Goal: Complete application form

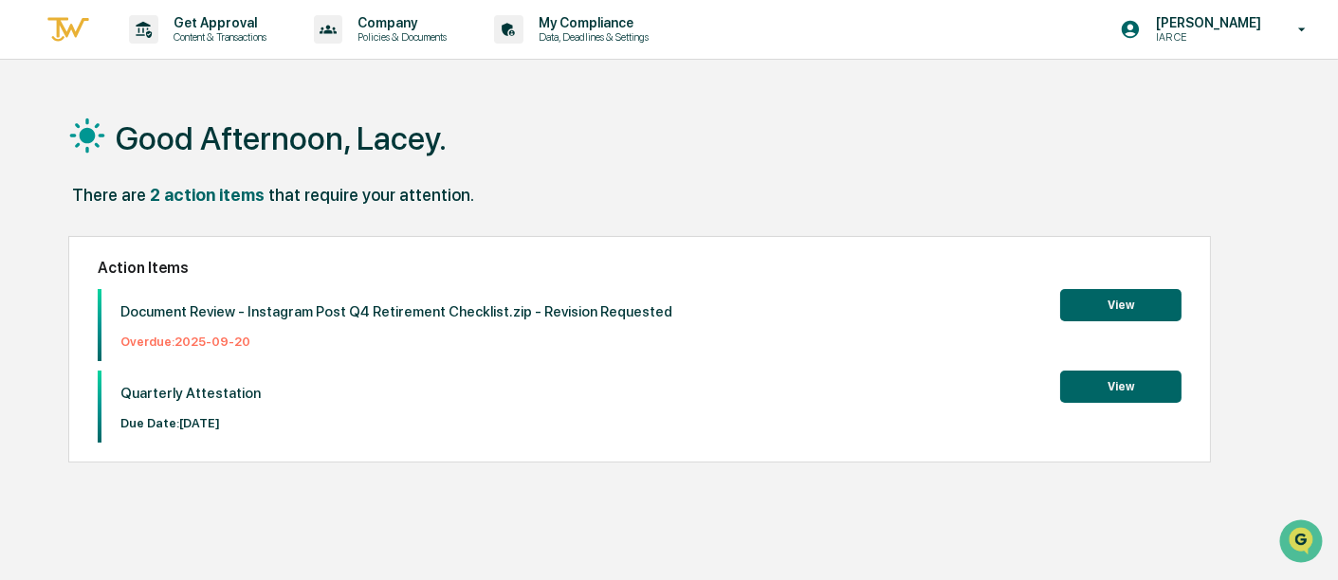
click at [1132, 389] on button "View" at bounding box center [1120, 387] width 121 height 32
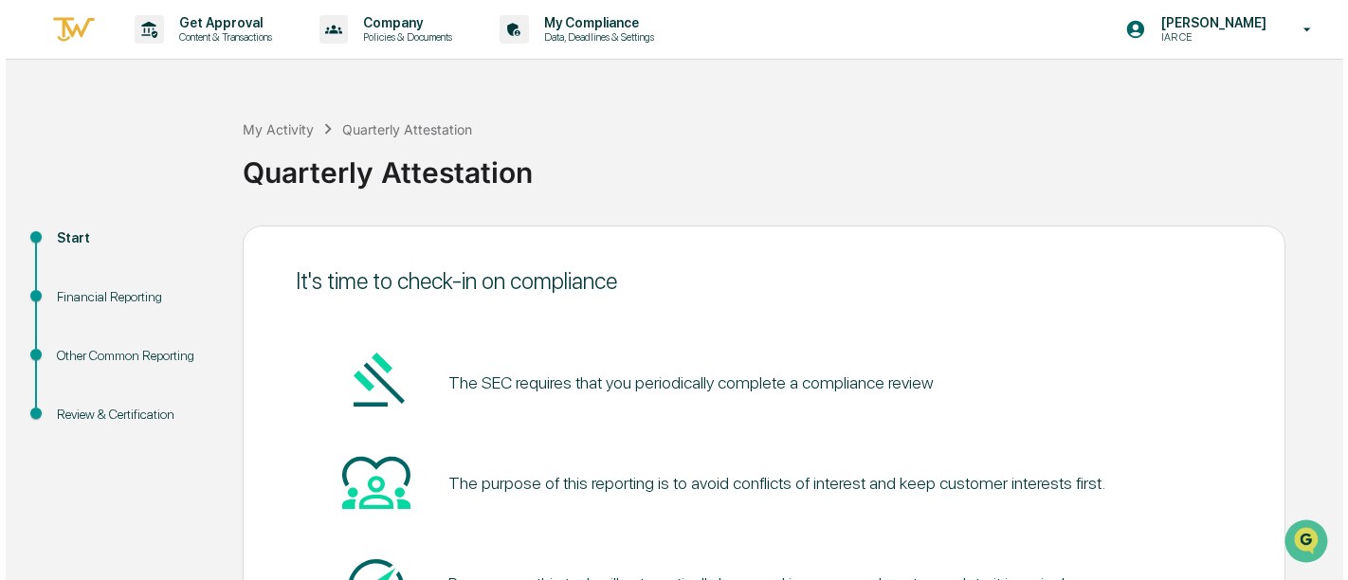
scroll to position [183, 0]
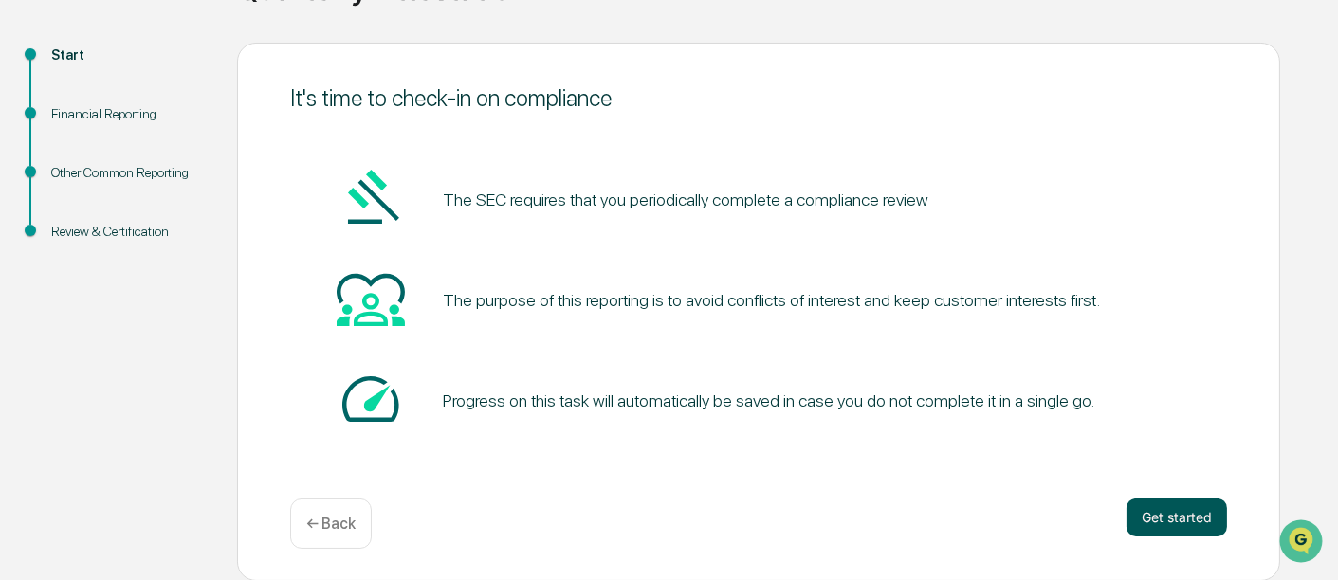
click at [1180, 507] on button "Get started" at bounding box center [1176, 518] width 101 height 38
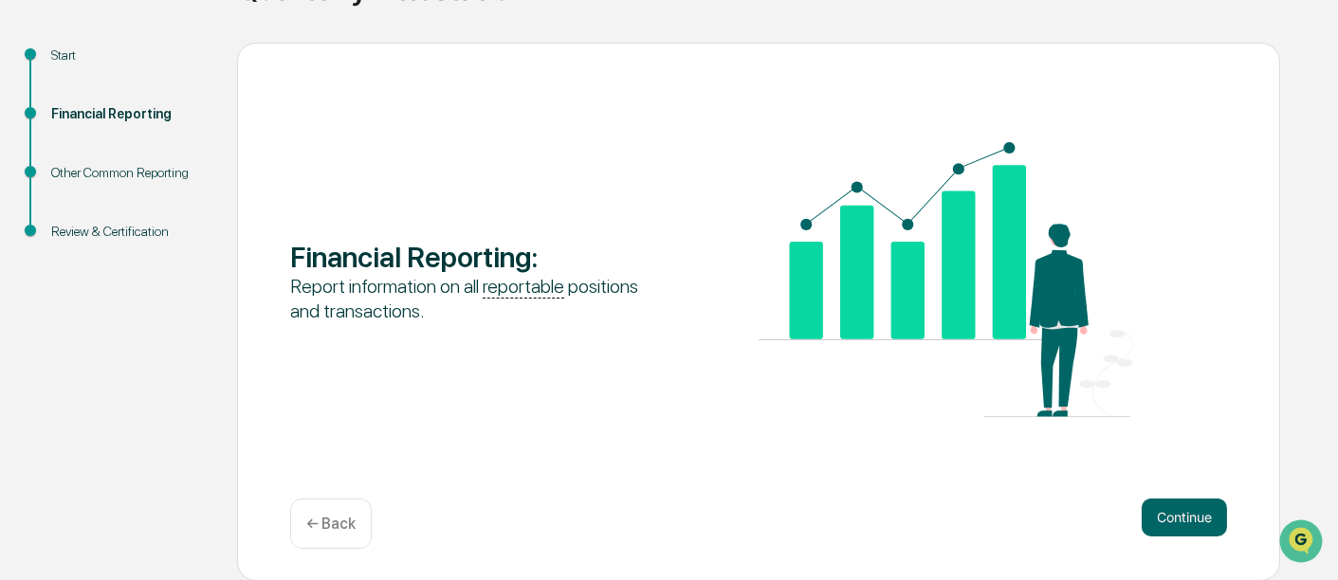
click at [1180, 507] on button "Continue" at bounding box center [1184, 518] width 85 height 38
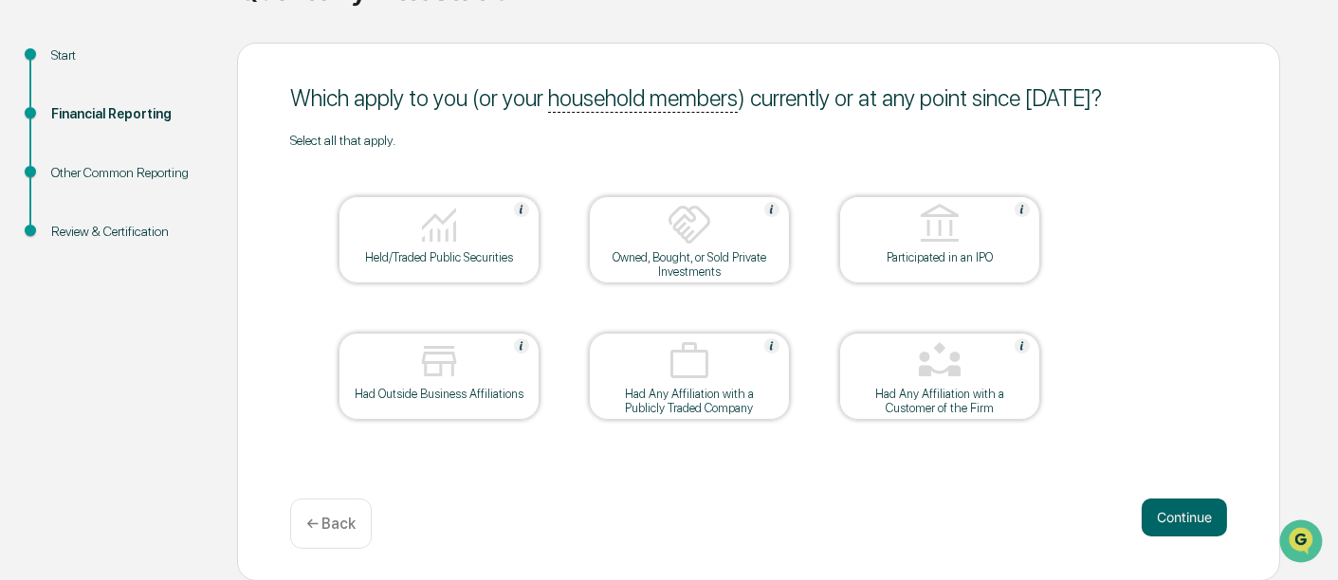
click at [422, 383] on img at bounding box center [439, 361] width 46 height 46
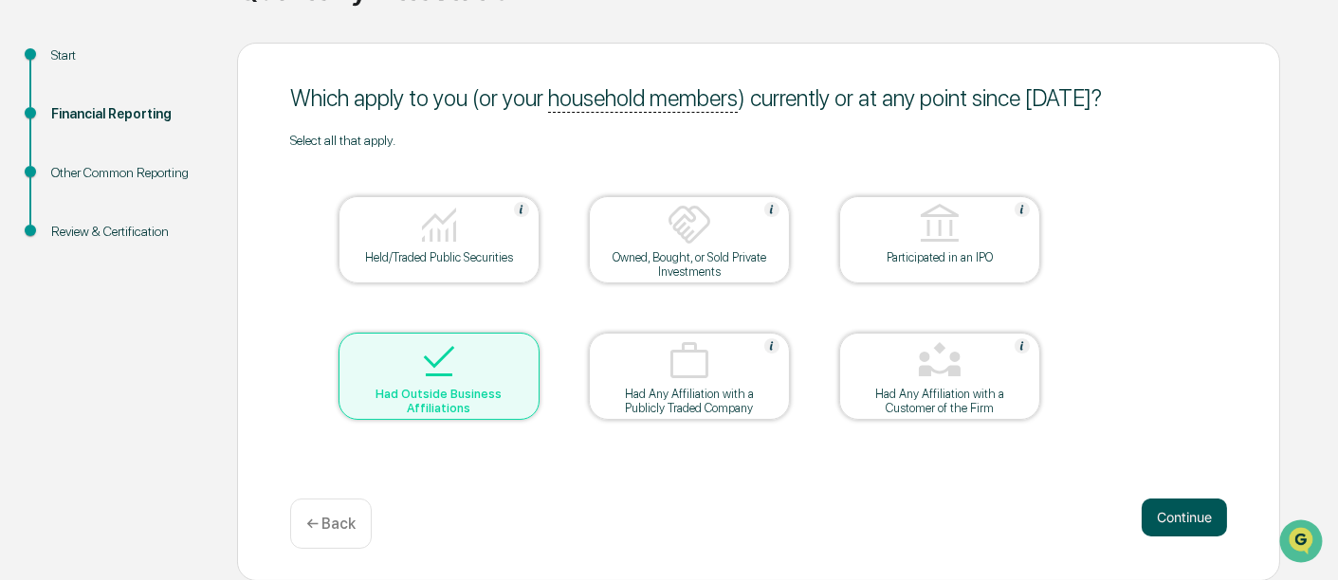
click at [1200, 521] on button "Continue" at bounding box center [1184, 518] width 85 height 38
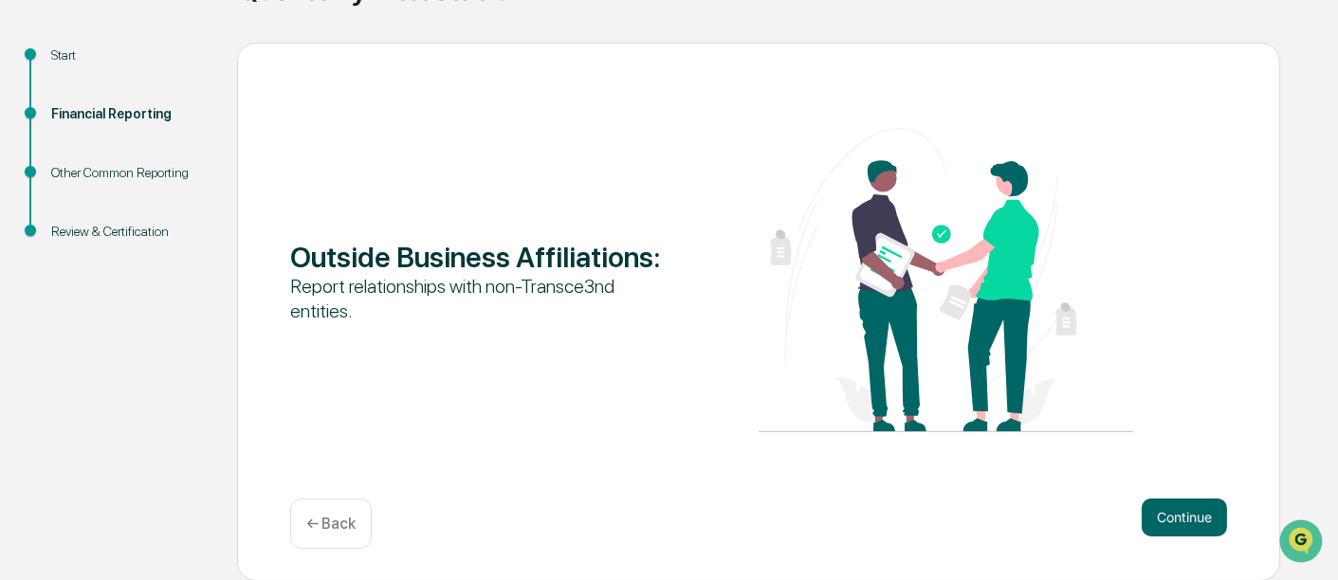
click at [1200, 521] on button "Continue" at bounding box center [1184, 518] width 85 height 38
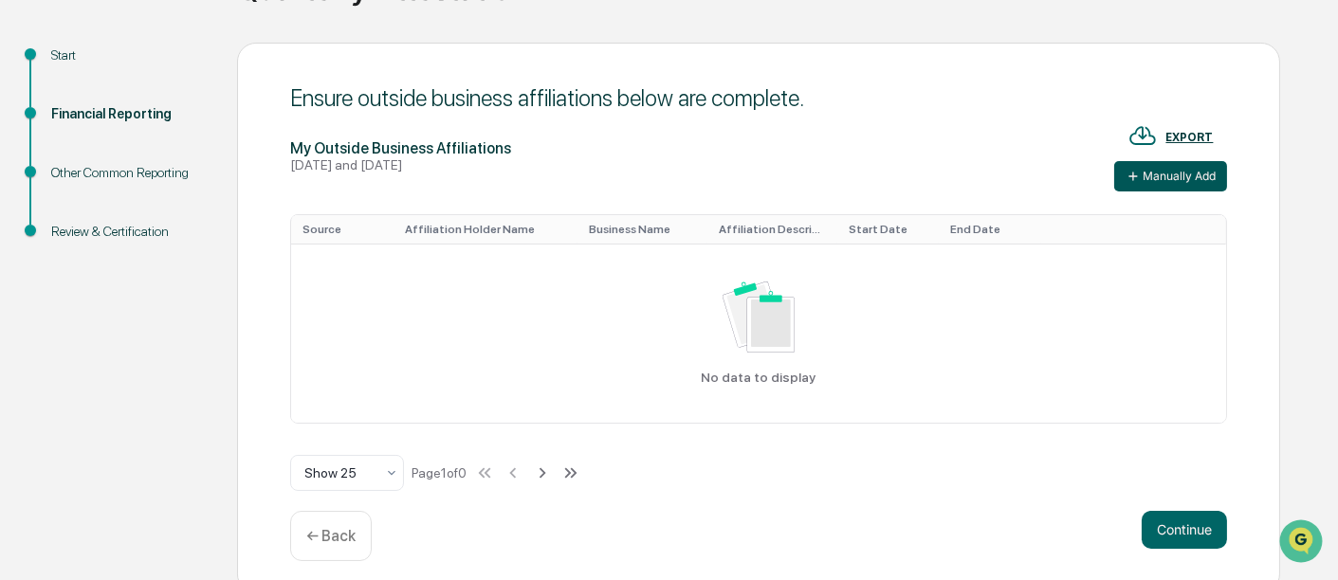
click at [1167, 180] on button "Manually Add" at bounding box center [1170, 176] width 113 height 30
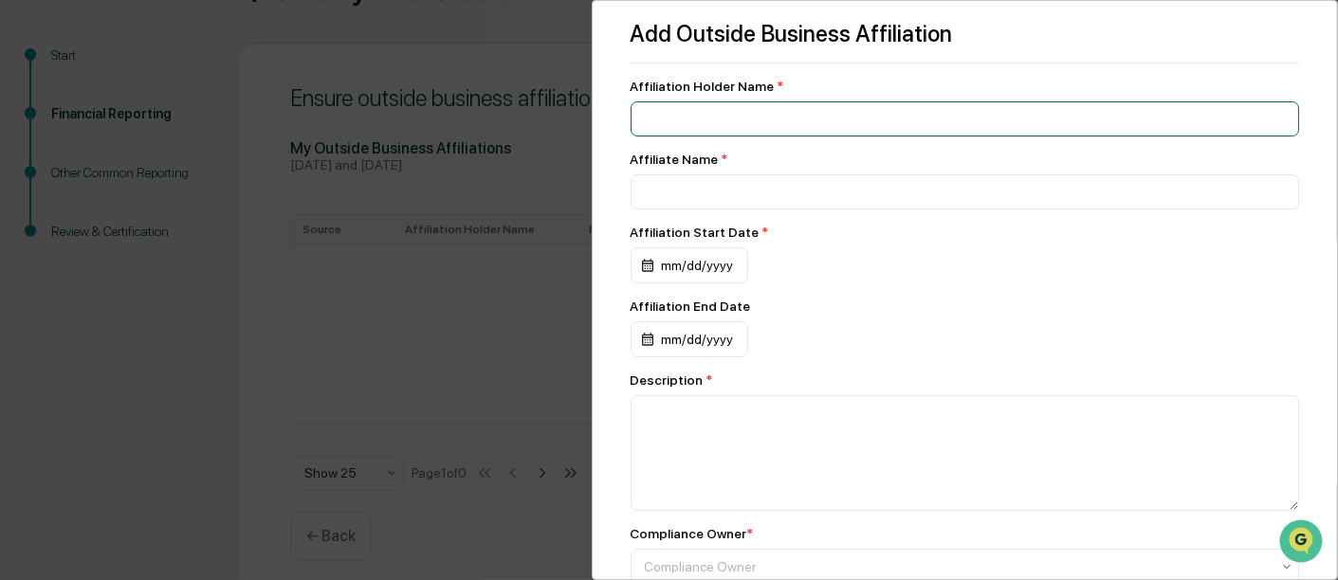
click at [772, 116] on input at bounding box center [964, 118] width 669 height 35
type input "**********"
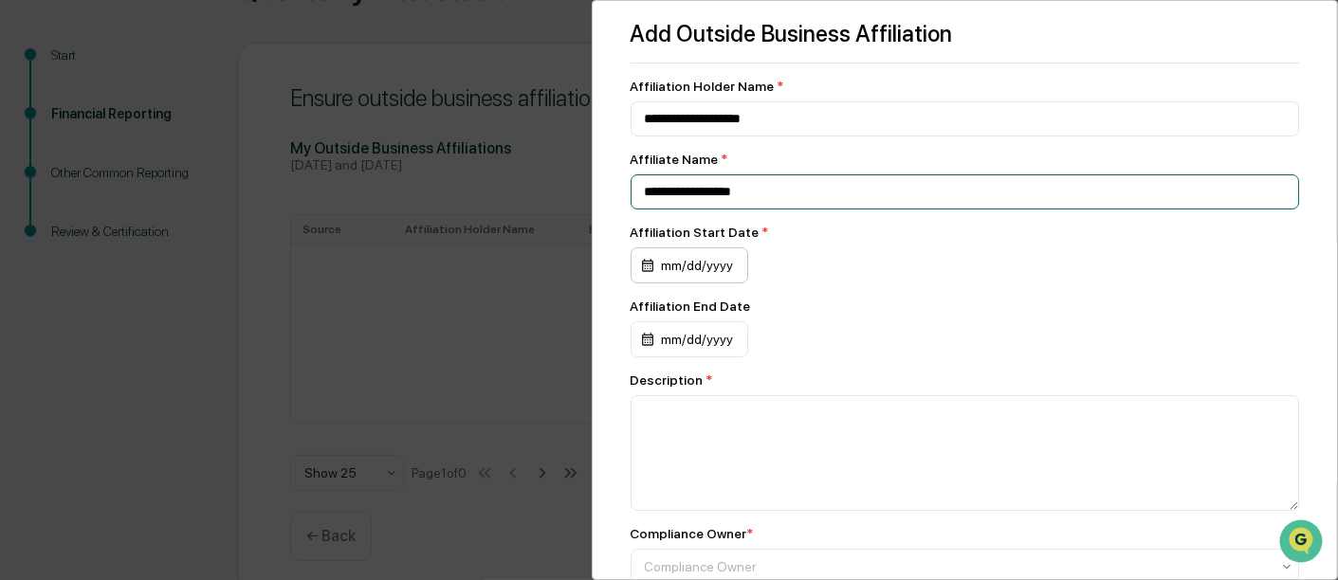
type input "**********"
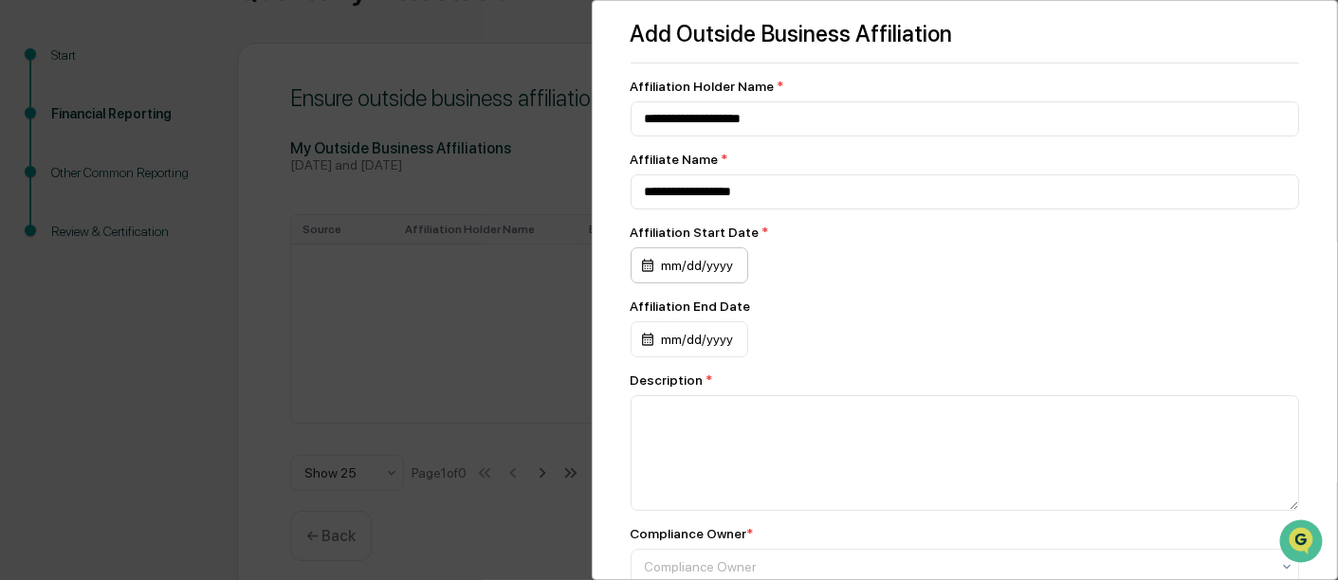
click at [656, 267] on div "mm/dd/yyyy" at bounding box center [689, 265] width 118 height 36
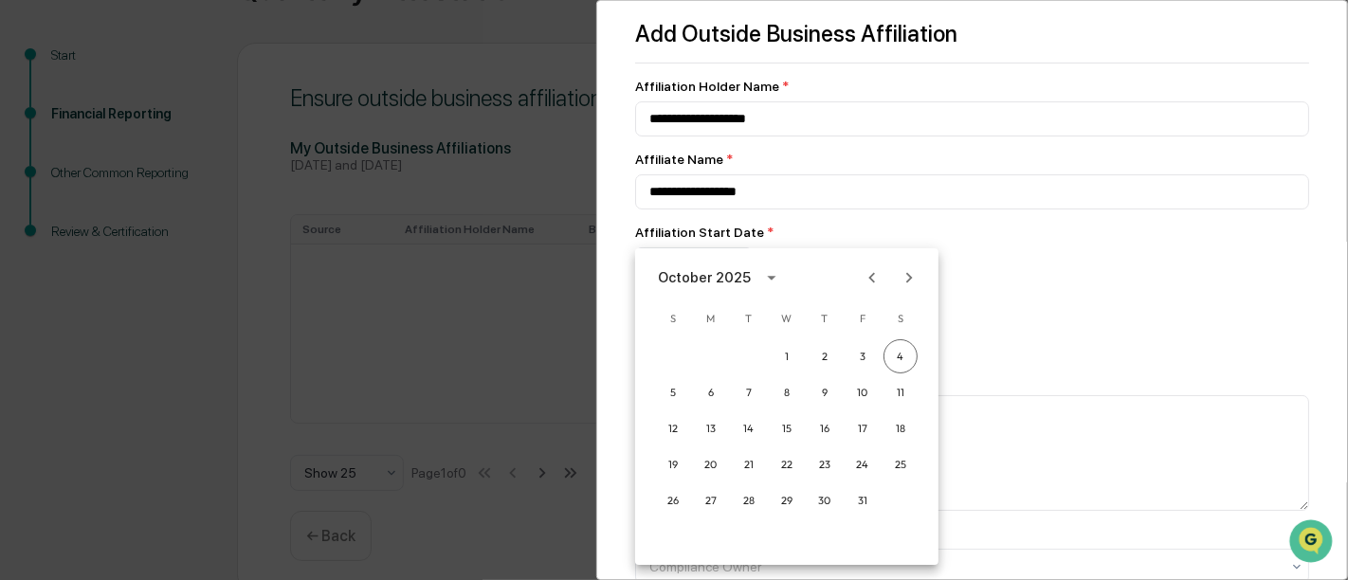
click at [913, 273] on icon "Next month" at bounding box center [909, 277] width 21 height 21
click at [904, 351] on button "1" at bounding box center [901, 356] width 34 height 34
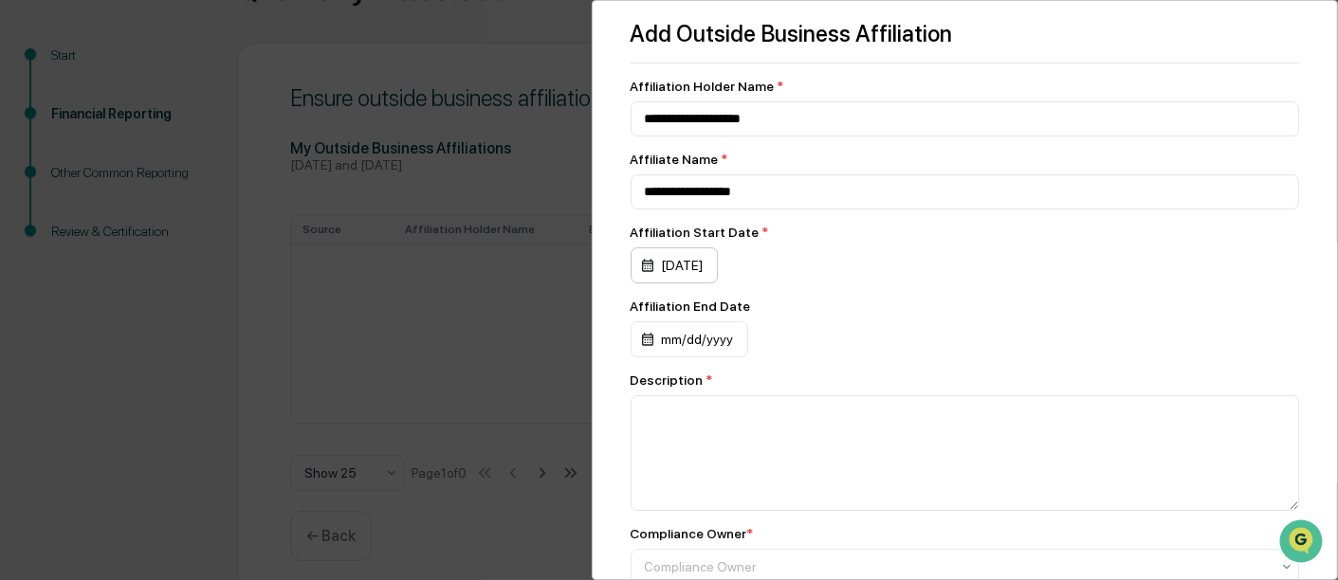
click at [718, 265] on div "[DATE]" at bounding box center [673, 265] width 87 height 36
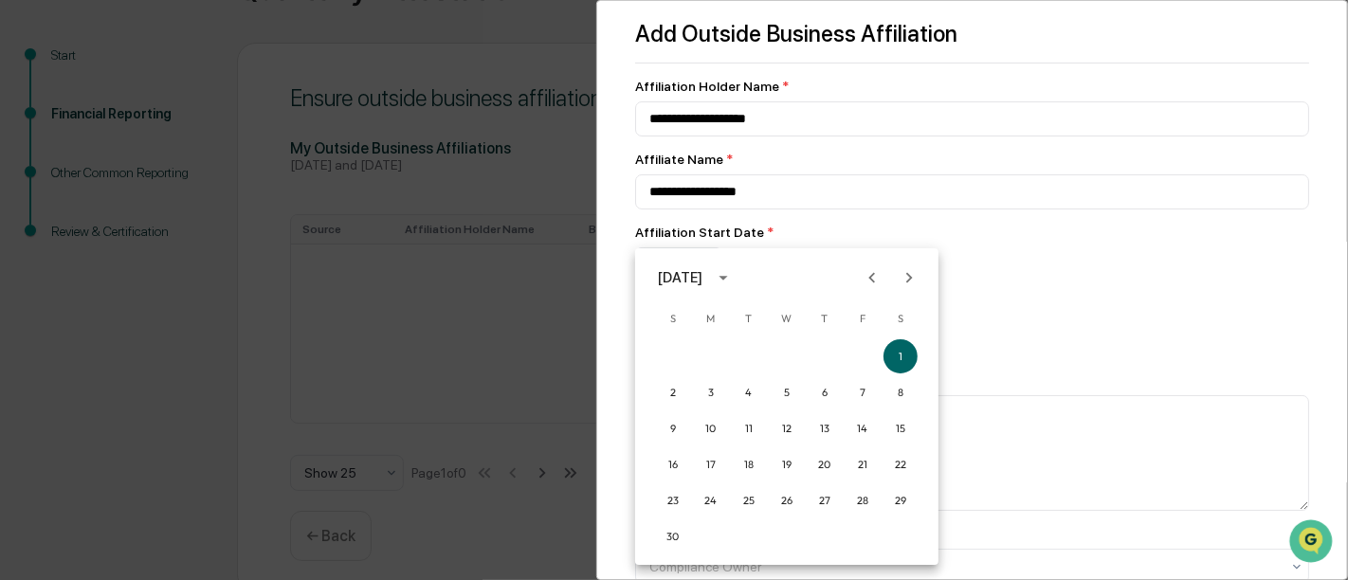
click at [703, 283] on div "[DATE]" at bounding box center [680, 277] width 45 height 21
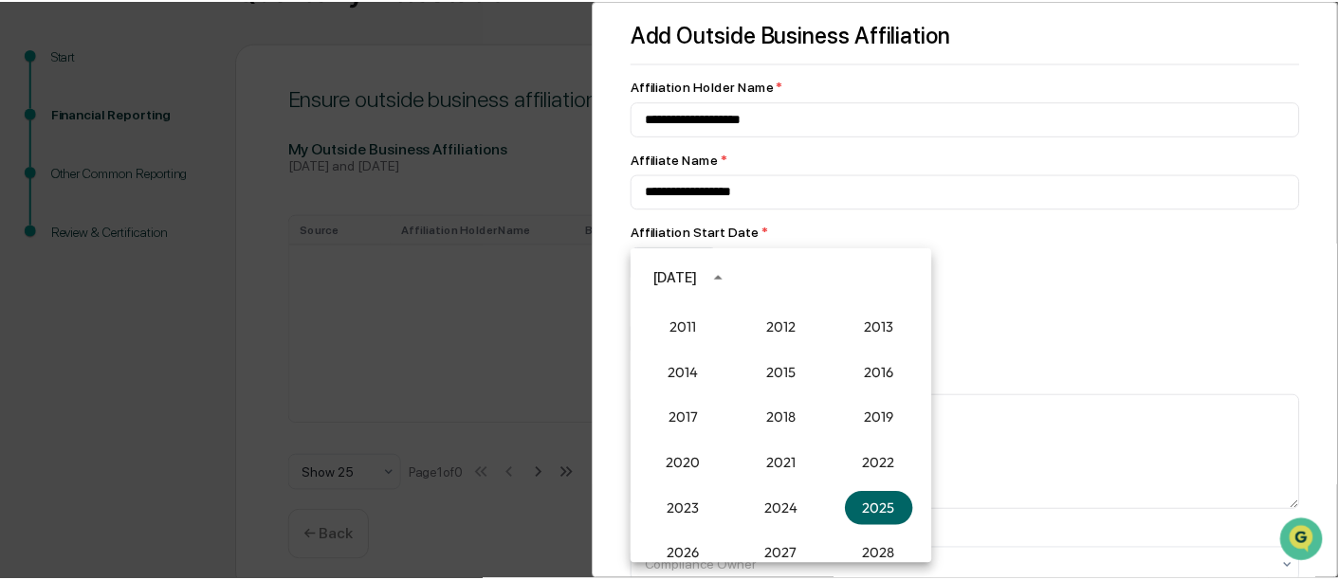
scroll to position [1674, 0]
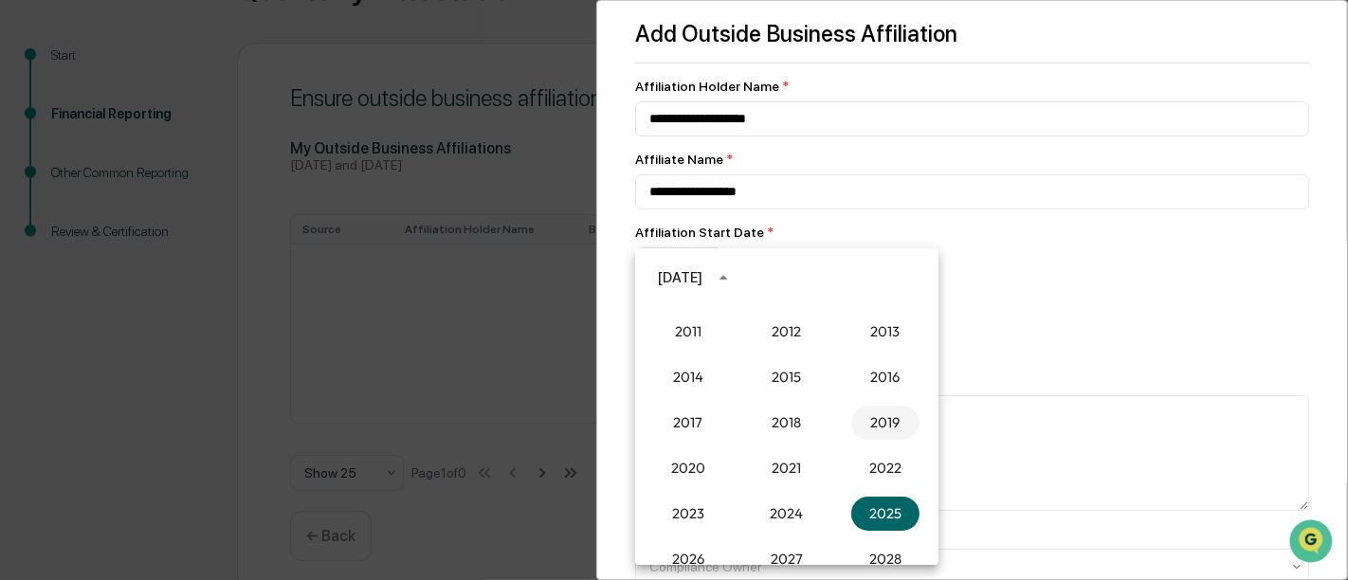
click at [893, 414] on button "2019" at bounding box center [885, 423] width 68 height 34
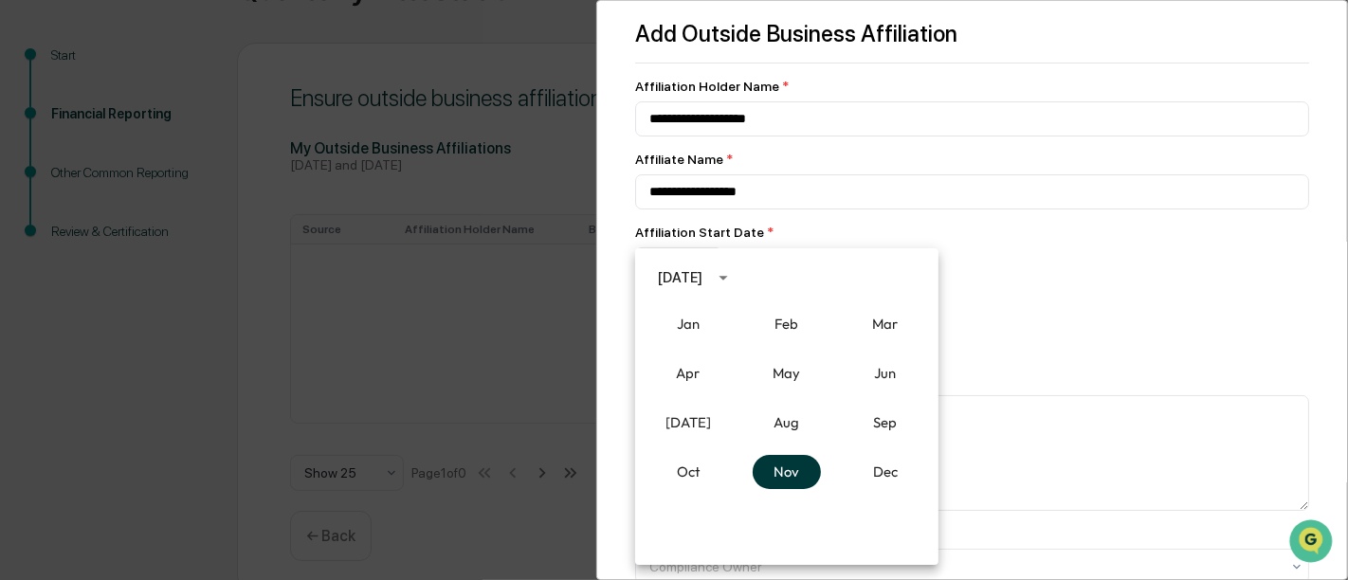
click at [794, 474] on button "Nov" at bounding box center [787, 472] width 68 height 34
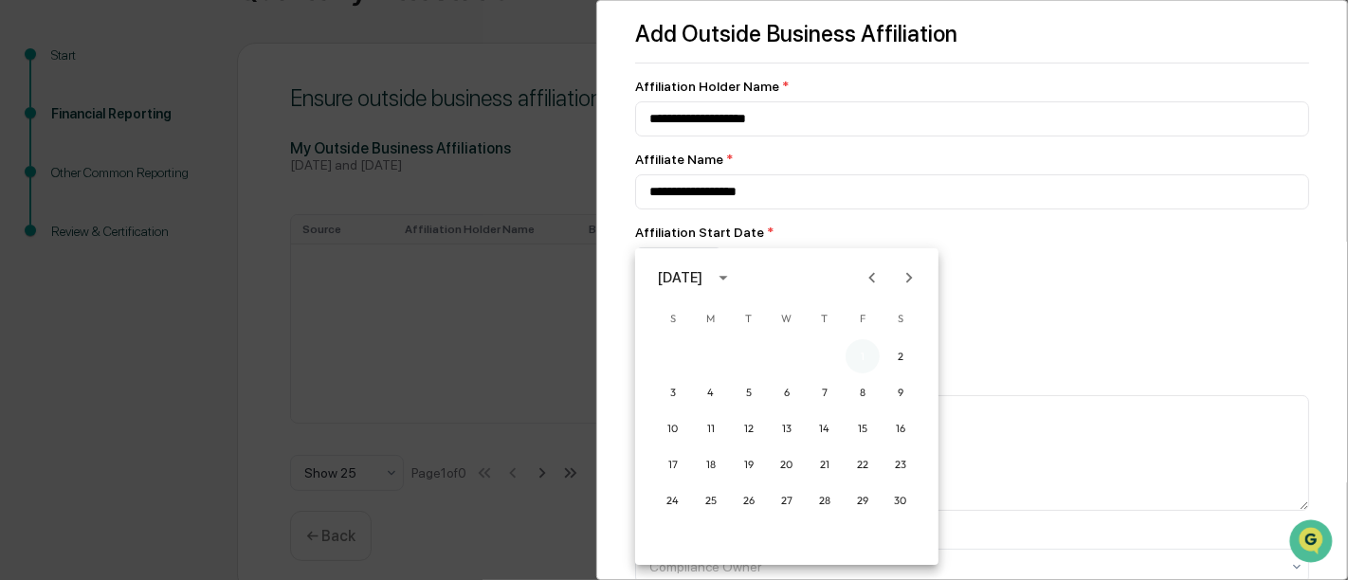
click at [853, 352] on button "1" at bounding box center [863, 356] width 34 height 34
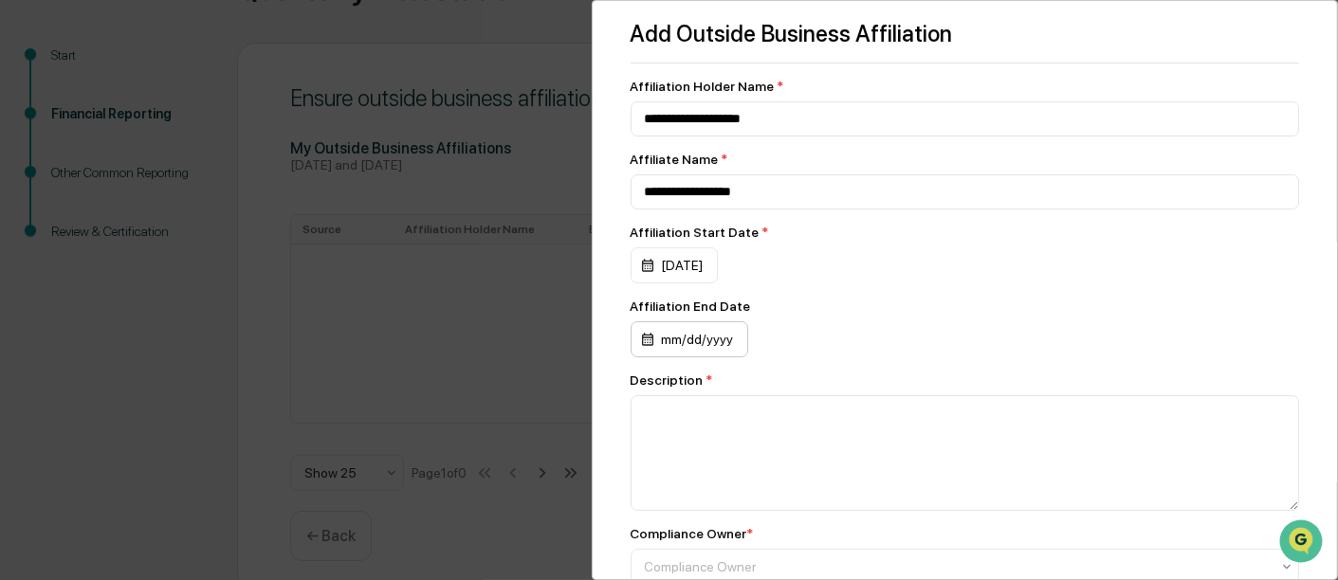
click at [711, 342] on div "mm/dd/yyyy" at bounding box center [689, 339] width 118 height 36
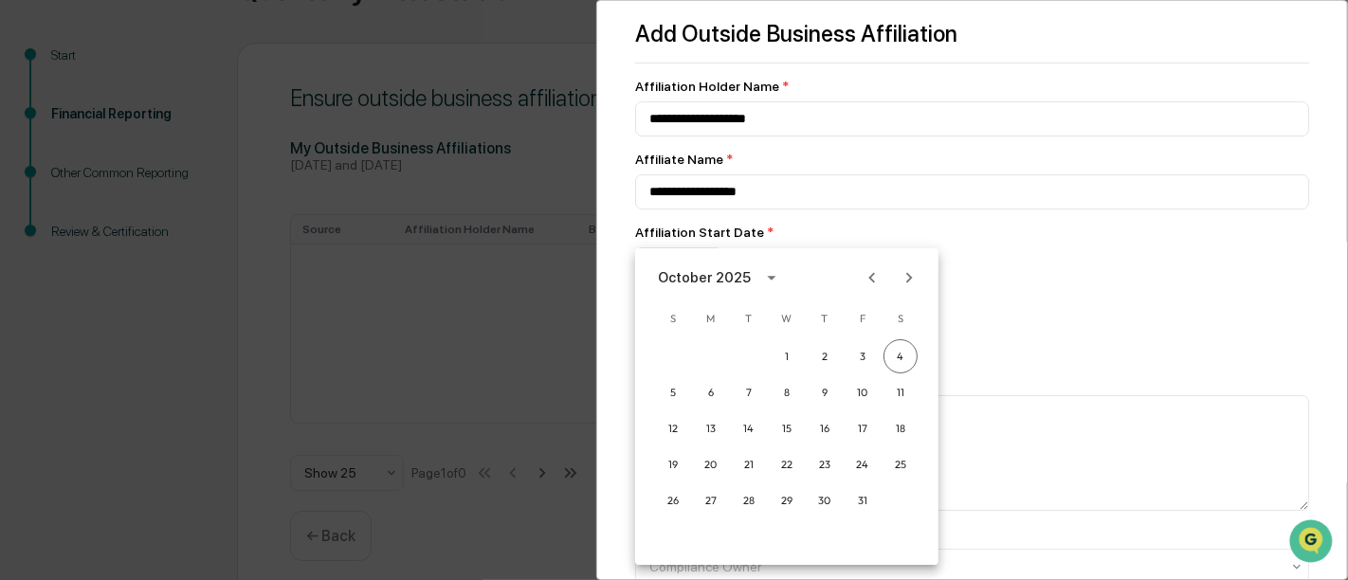
click at [976, 305] on div at bounding box center [674, 290] width 1348 height 580
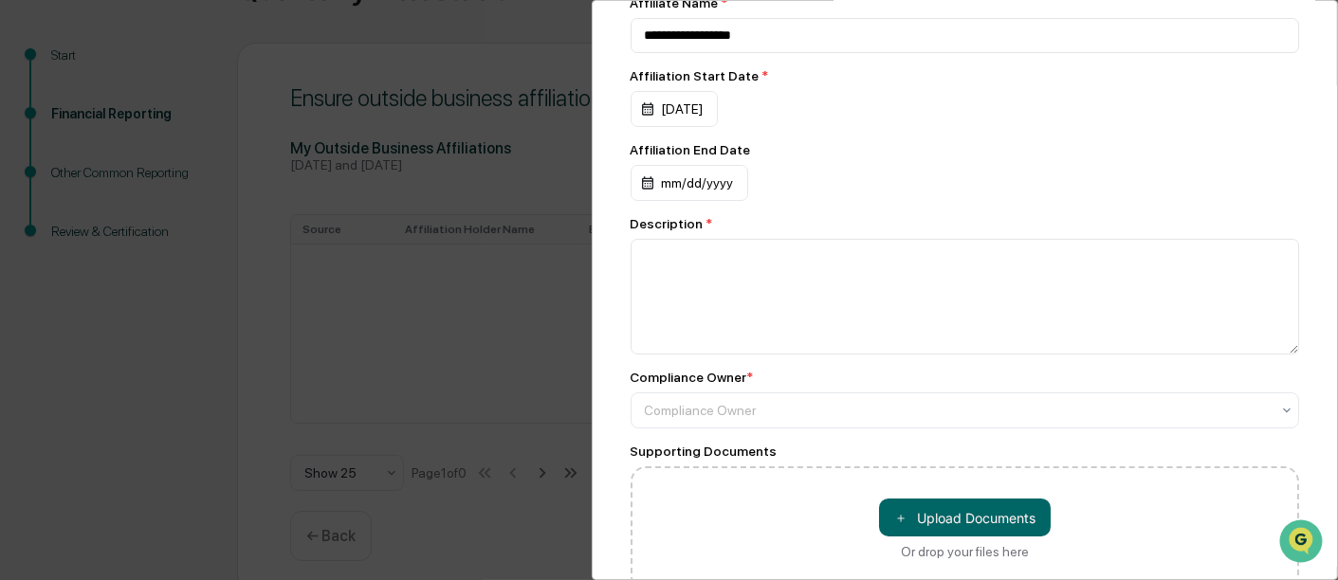
scroll to position [155, 0]
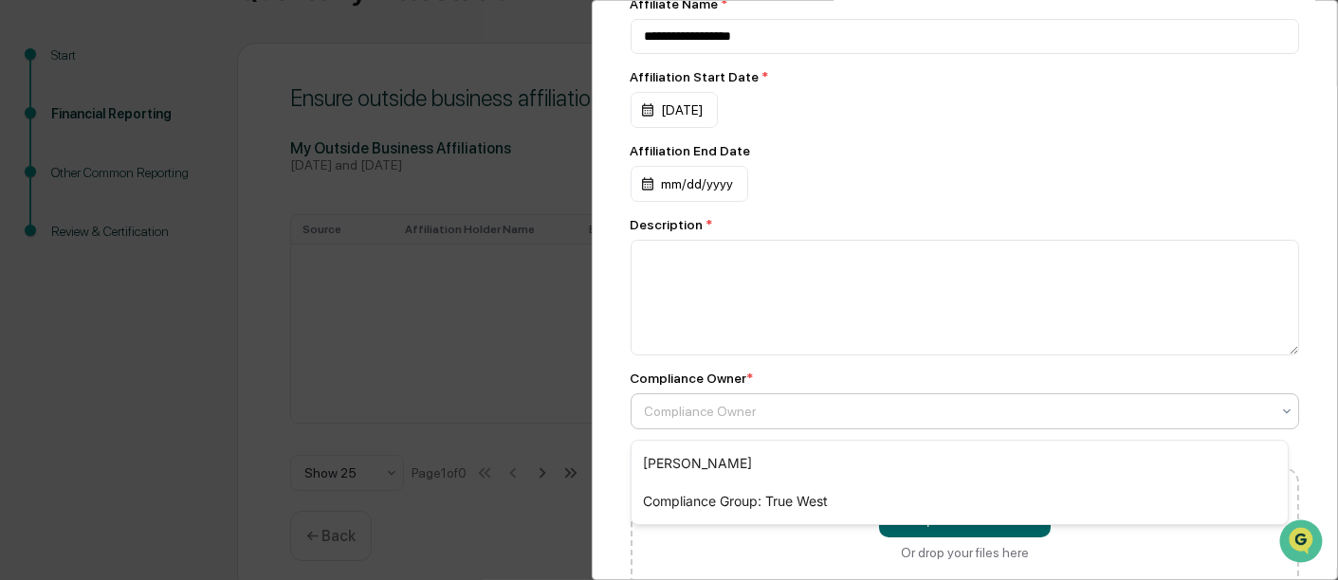
click at [744, 411] on div at bounding box center [958, 411] width 626 height 19
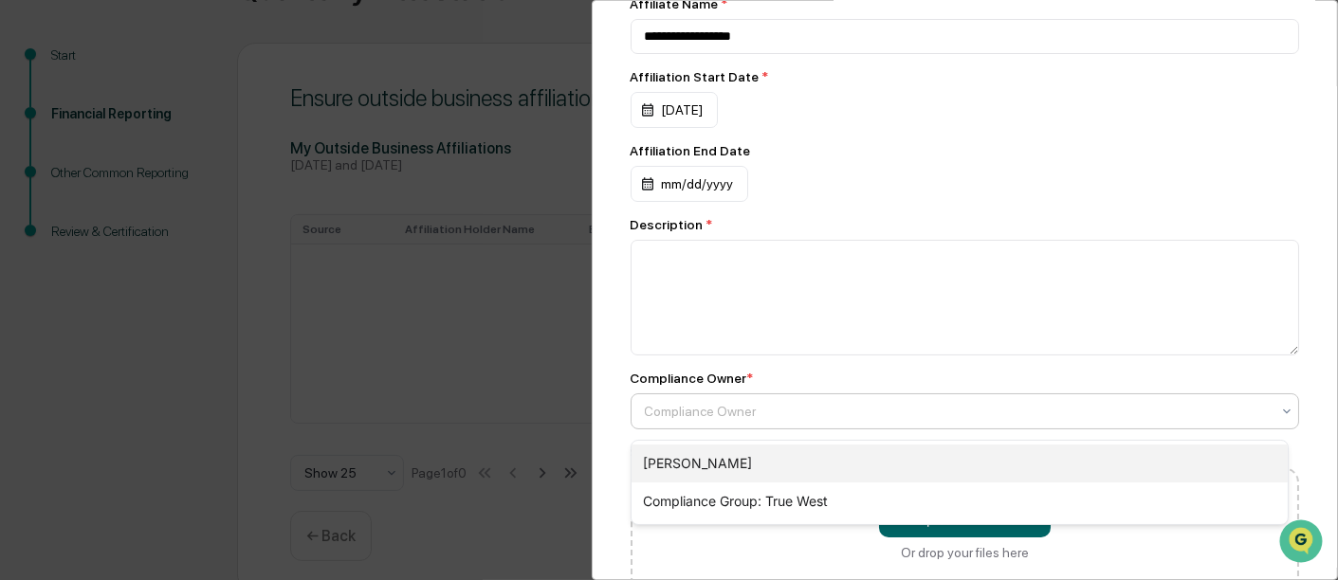
click at [710, 450] on div "[PERSON_NAME]" at bounding box center [959, 464] width 656 height 38
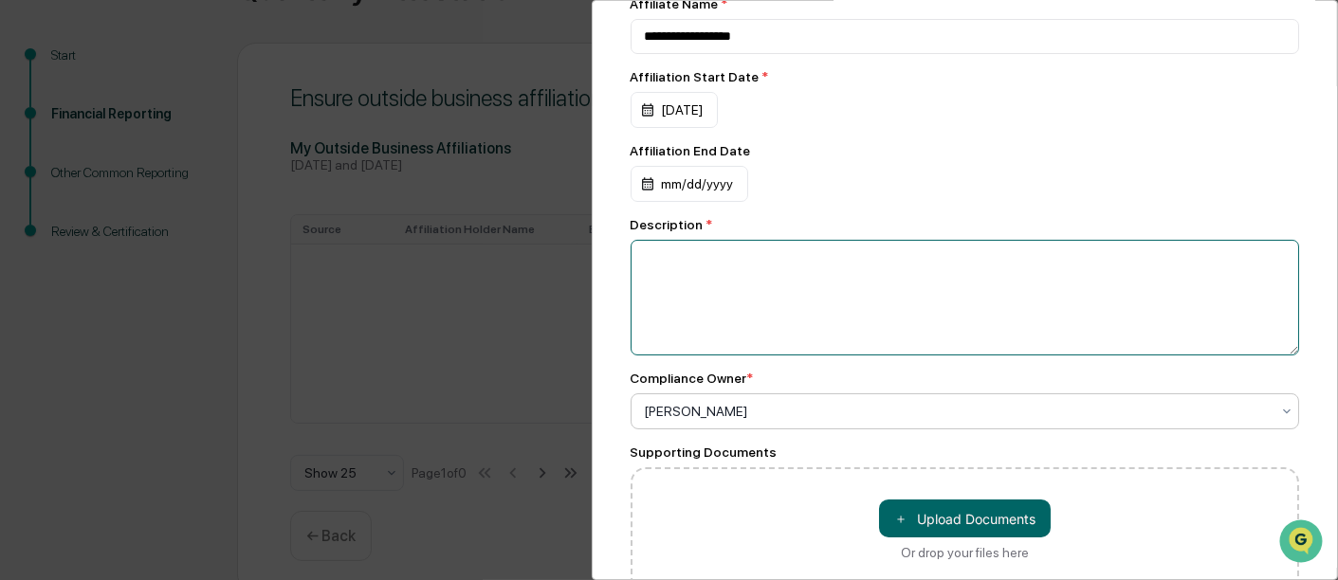
click at [687, 313] on textarea at bounding box center [964, 298] width 669 height 116
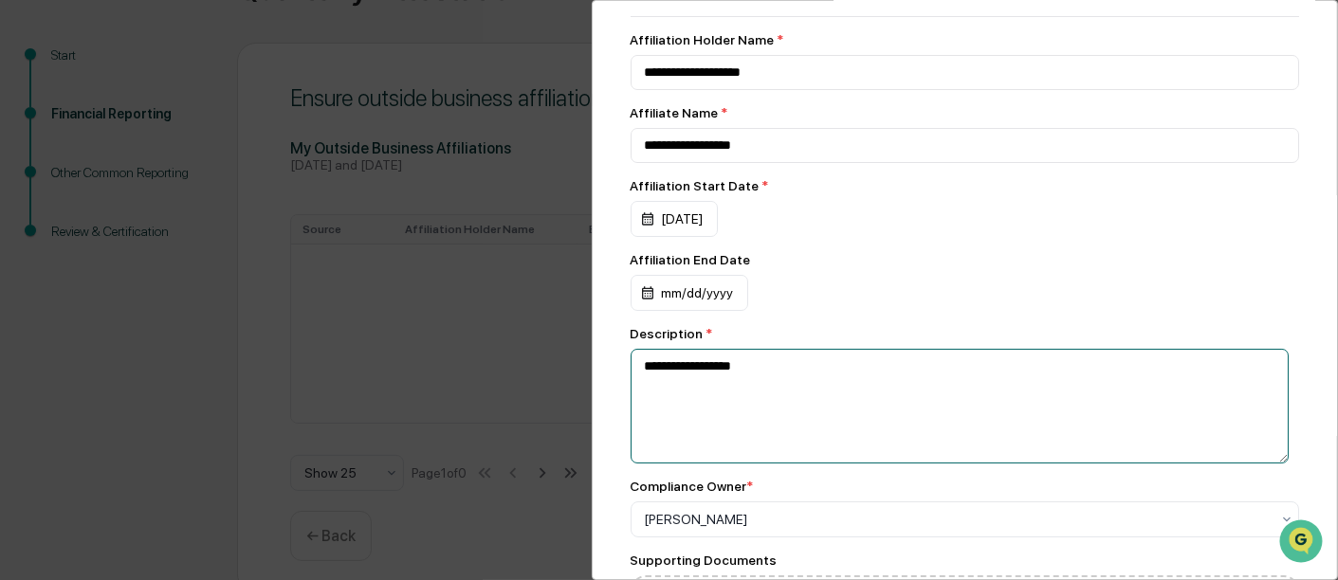
scroll to position [267, 0]
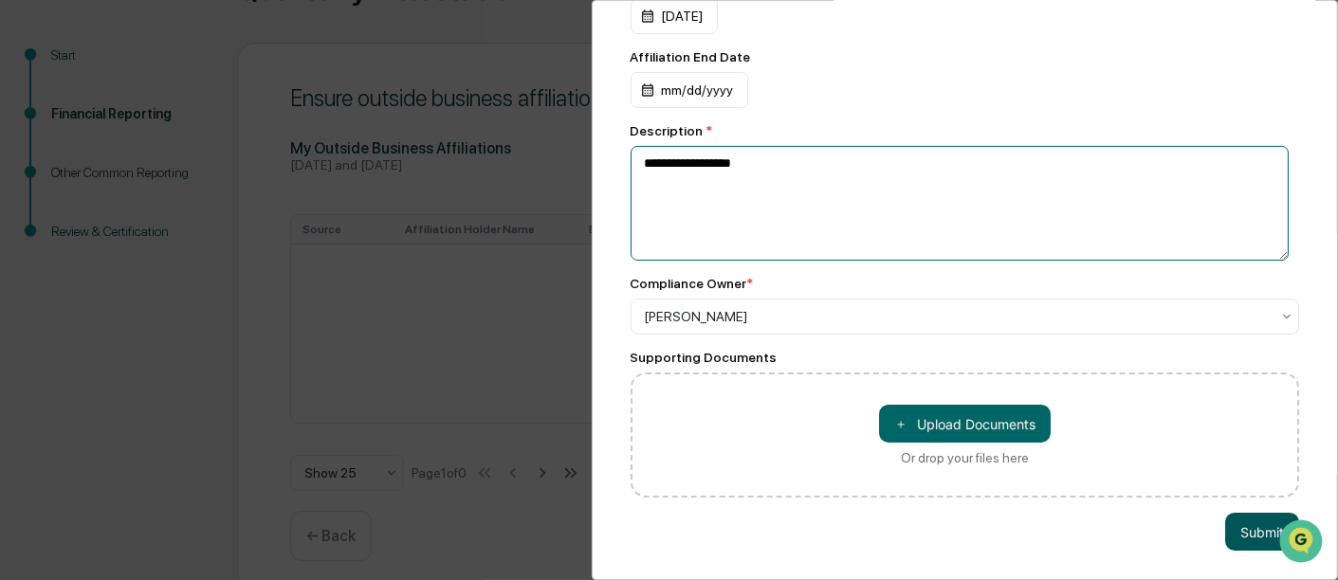
type textarea "**********"
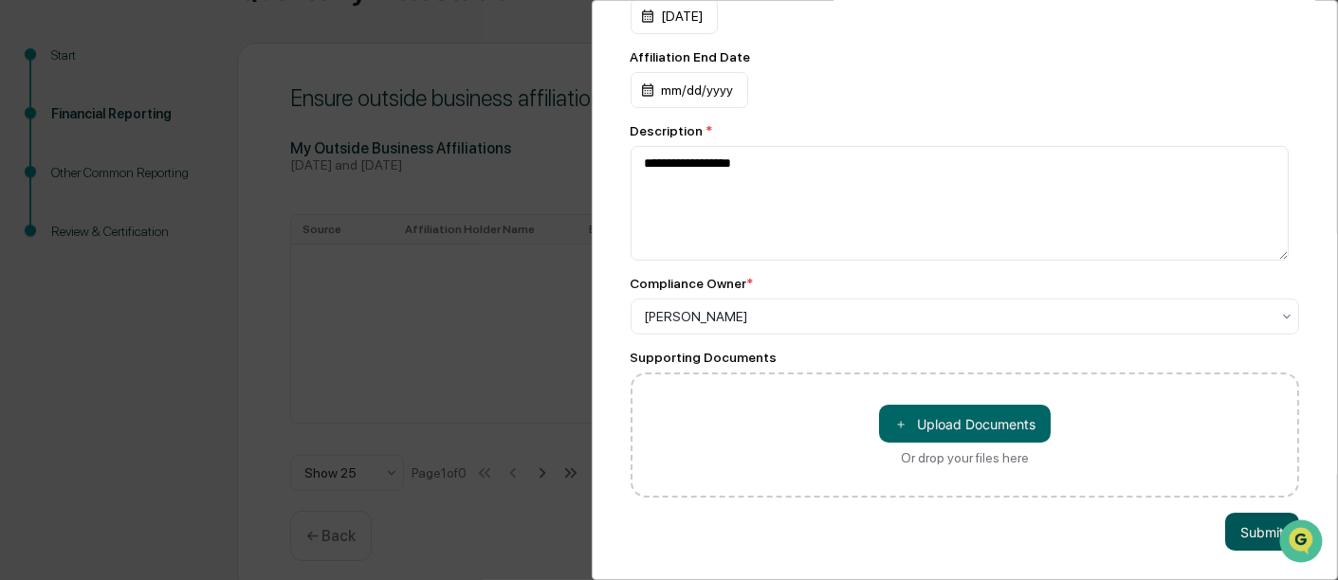
click at [1253, 519] on button "Submit" at bounding box center [1262, 532] width 74 height 38
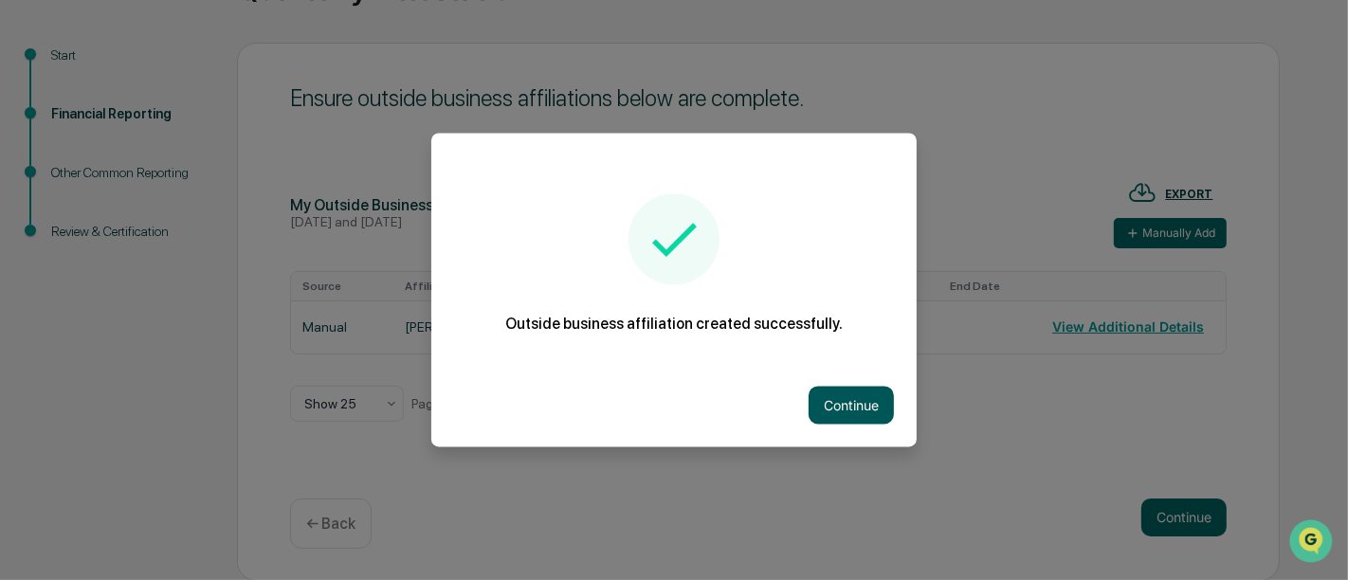
click at [838, 387] on button "Continue" at bounding box center [851, 406] width 85 height 38
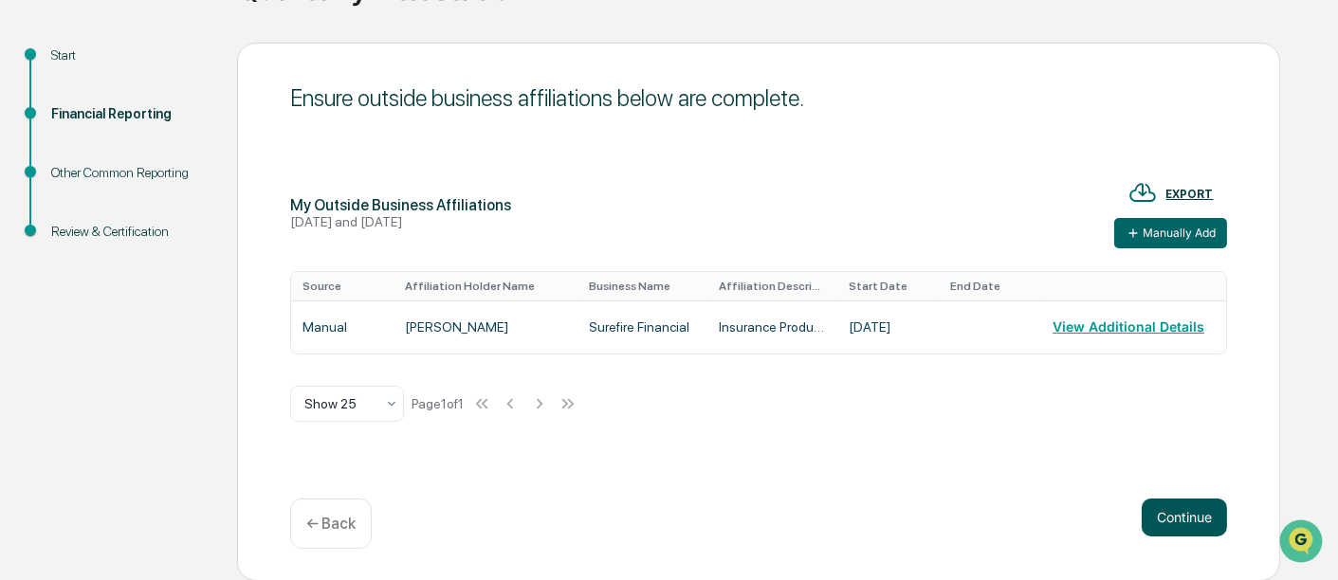
click at [1180, 518] on button "Continue" at bounding box center [1184, 518] width 85 height 38
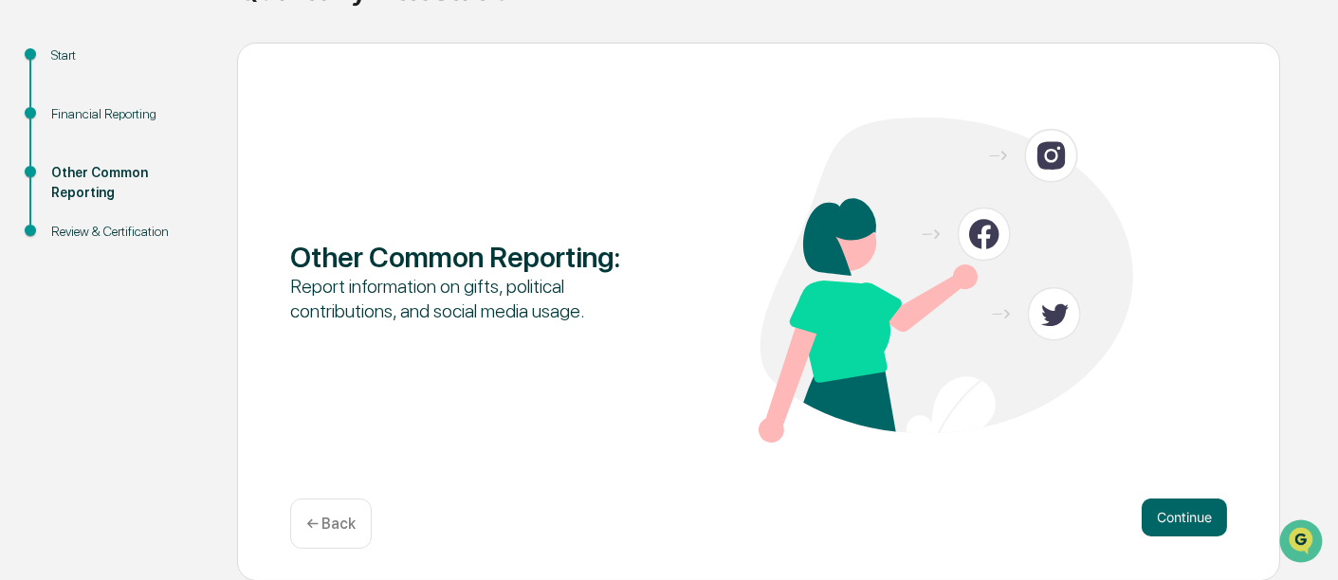
click at [1180, 518] on button "Continue" at bounding box center [1184, 518] width 85 height 38
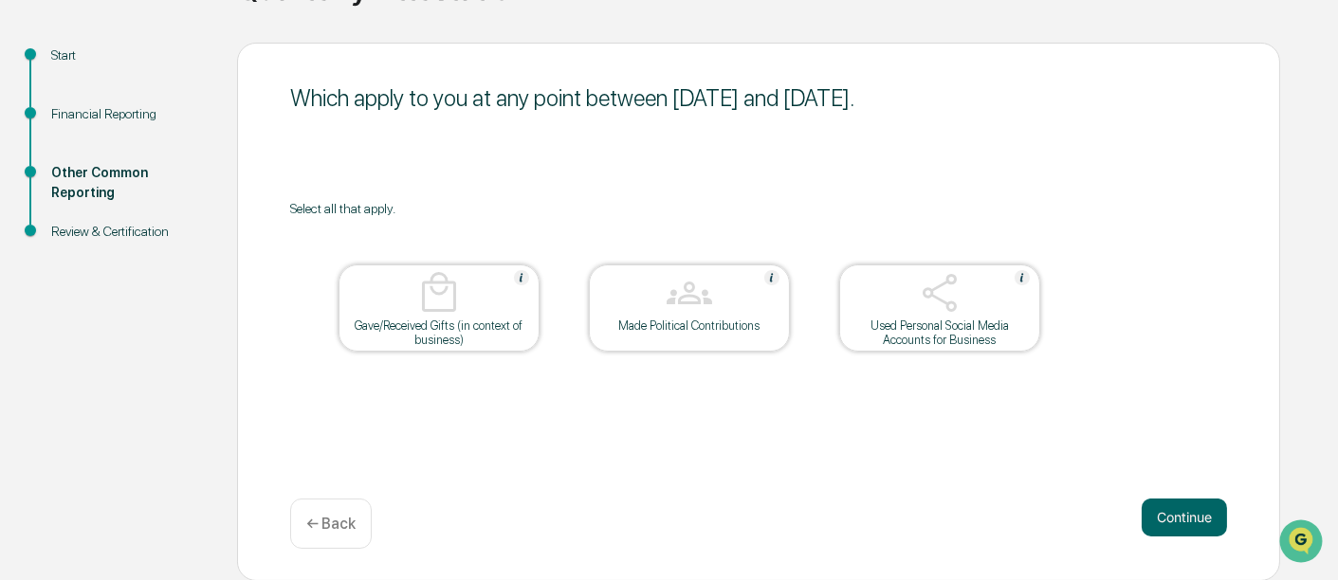
click at [1180, 518] on button "Continue" at bounding box center [1184, 518] width 85 height 38
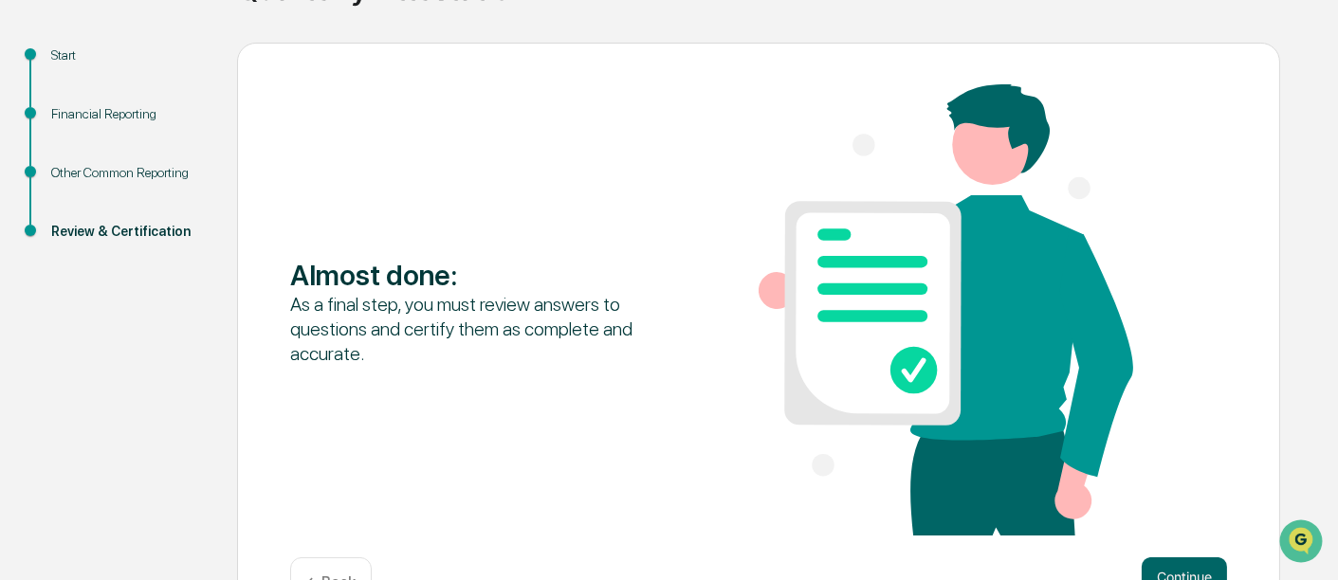
scroll to position [242, 0]
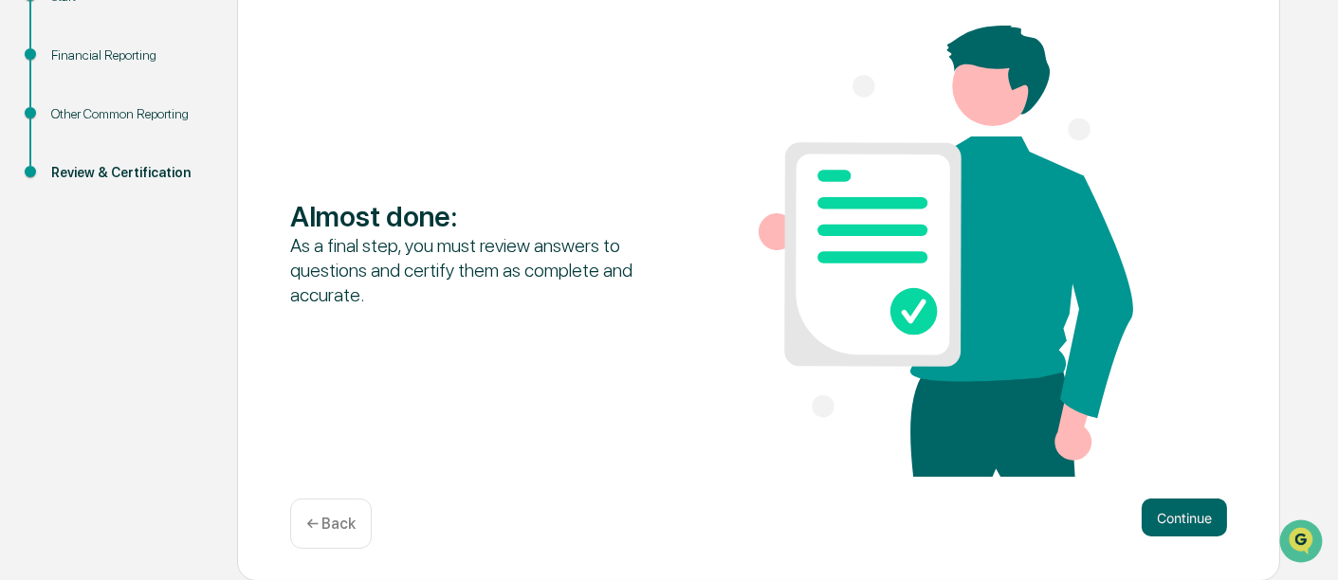
click at [1180, 518] on button "Continue" at bounding box center [1184, 518] width 85 height 38
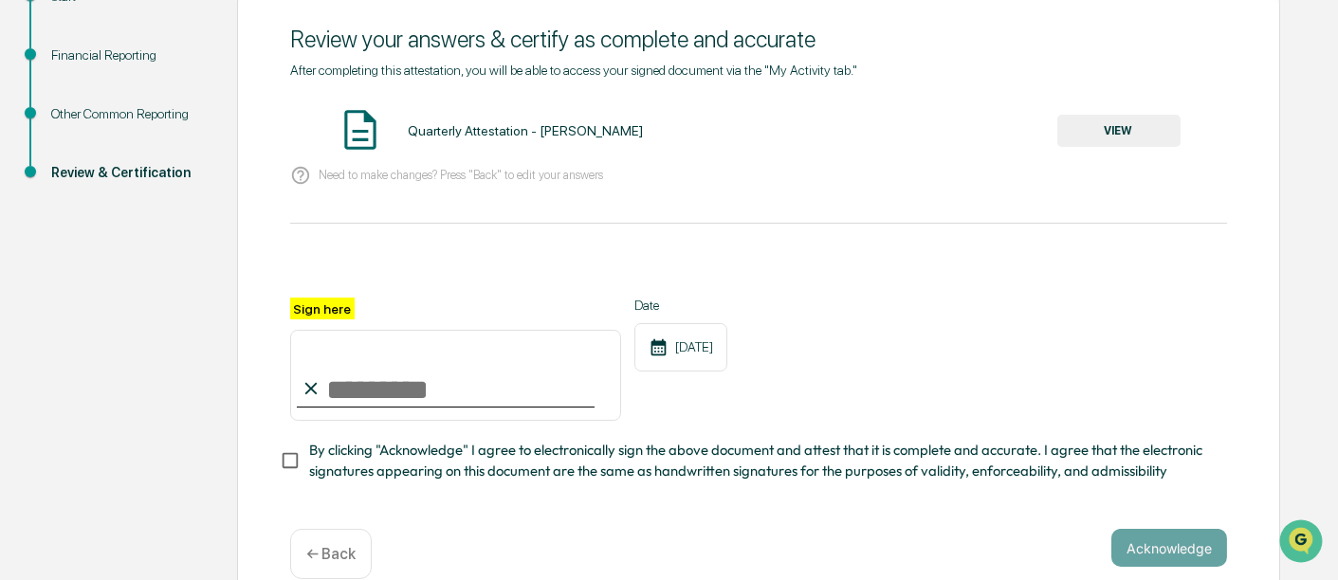
click at [406, 401] on input "Sign here" at bounding box center [455, 375] width 331 height 91
type input "**********"
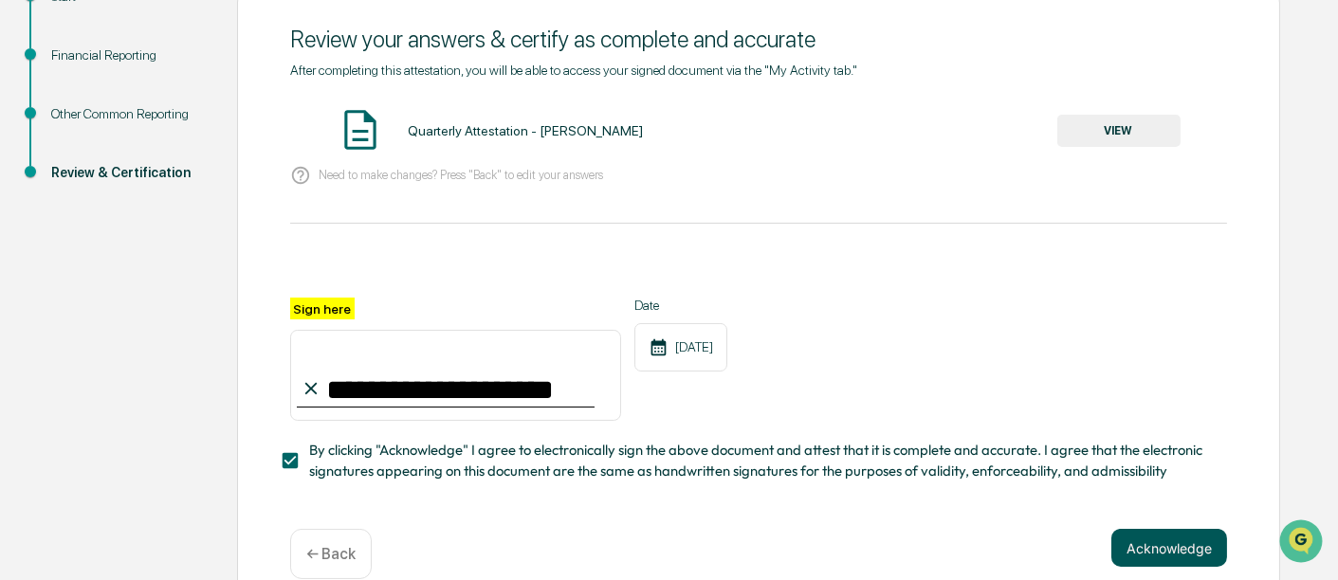
click at [1164, 554] on button "Acknowledge" at bounding box center [1169, 548] width 116 height 38
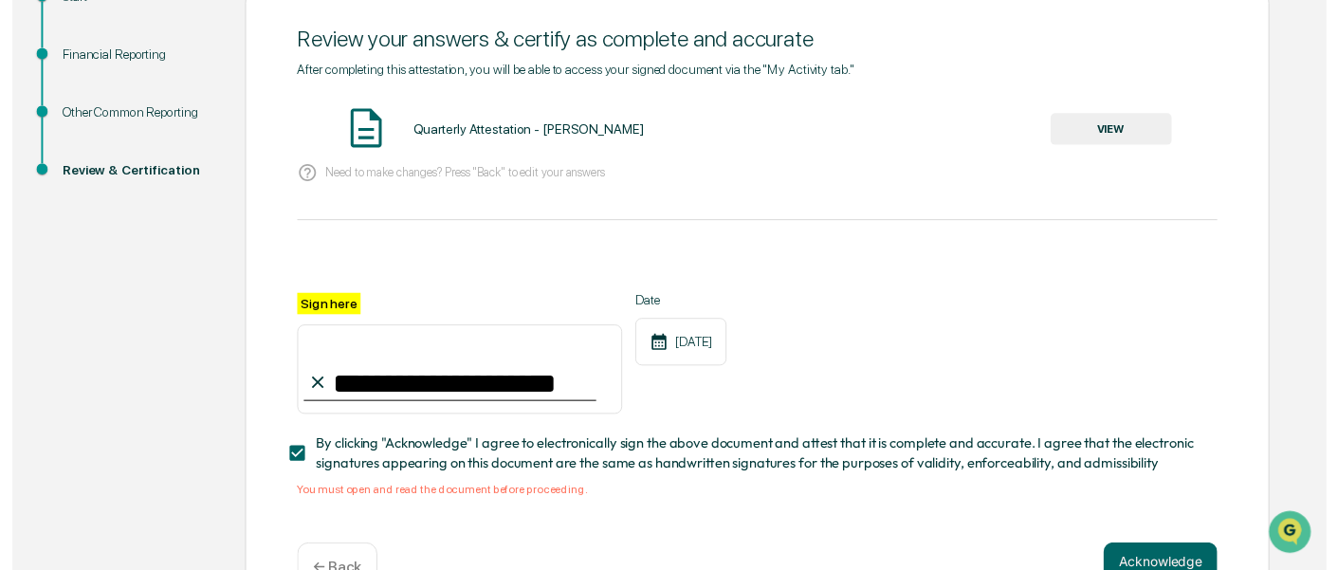
scroll to position [302, 0]
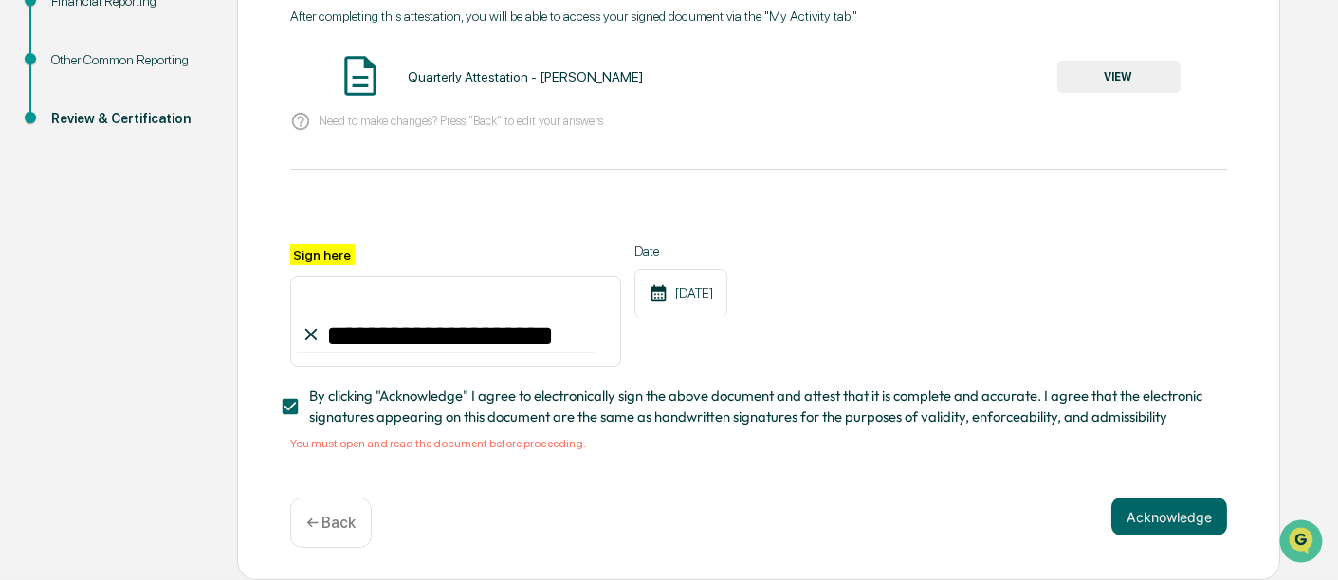
click at [1114, 71] on button "VIEW" at bounding box center [1118, 77] width 123 height 32
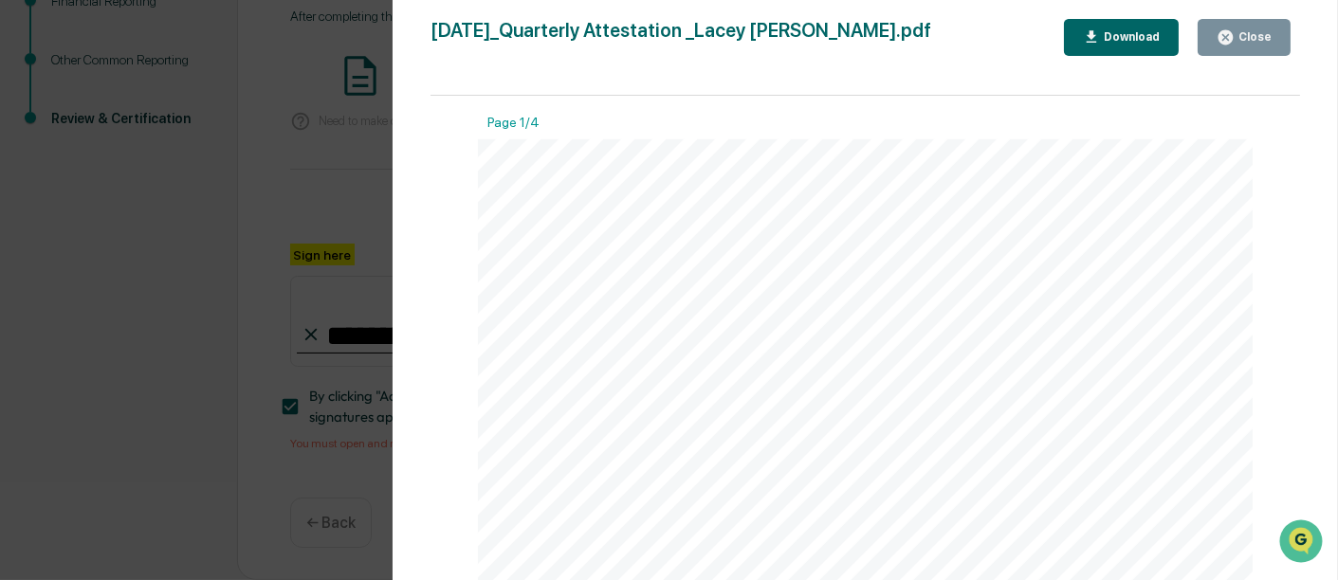
click at [1234, 33] on icon "button" at bounding box center [1225, 37] width 18 height 18
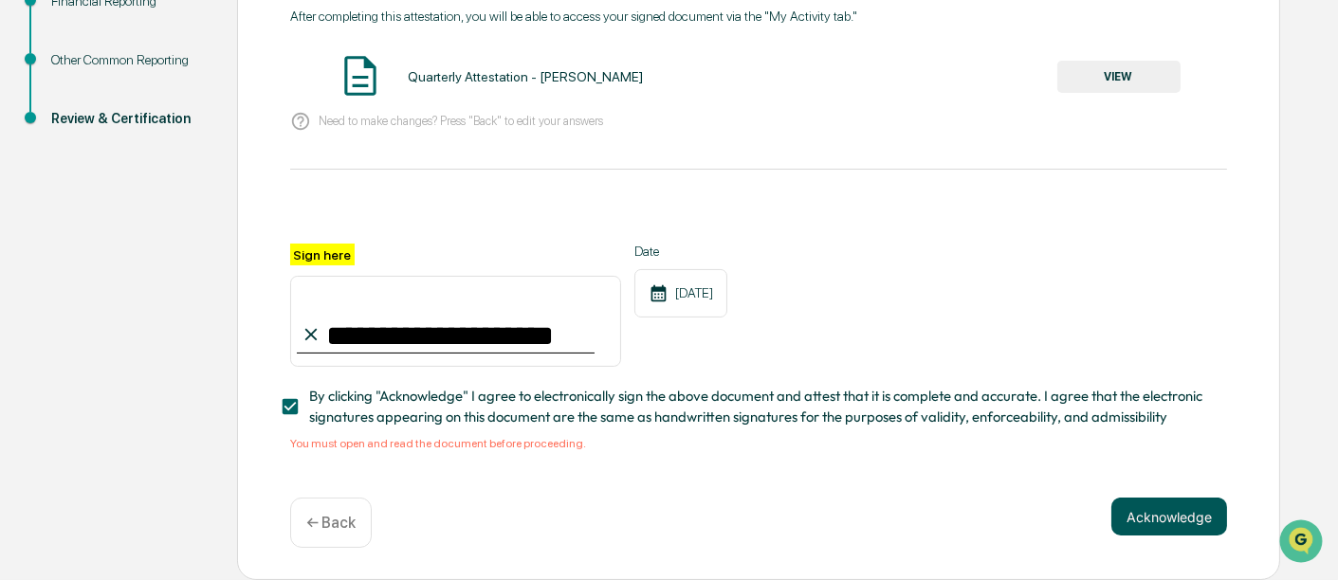
click at [1202, 523] on button "Acknowledge" at bounding box center [1169, 517] width 116 height 38
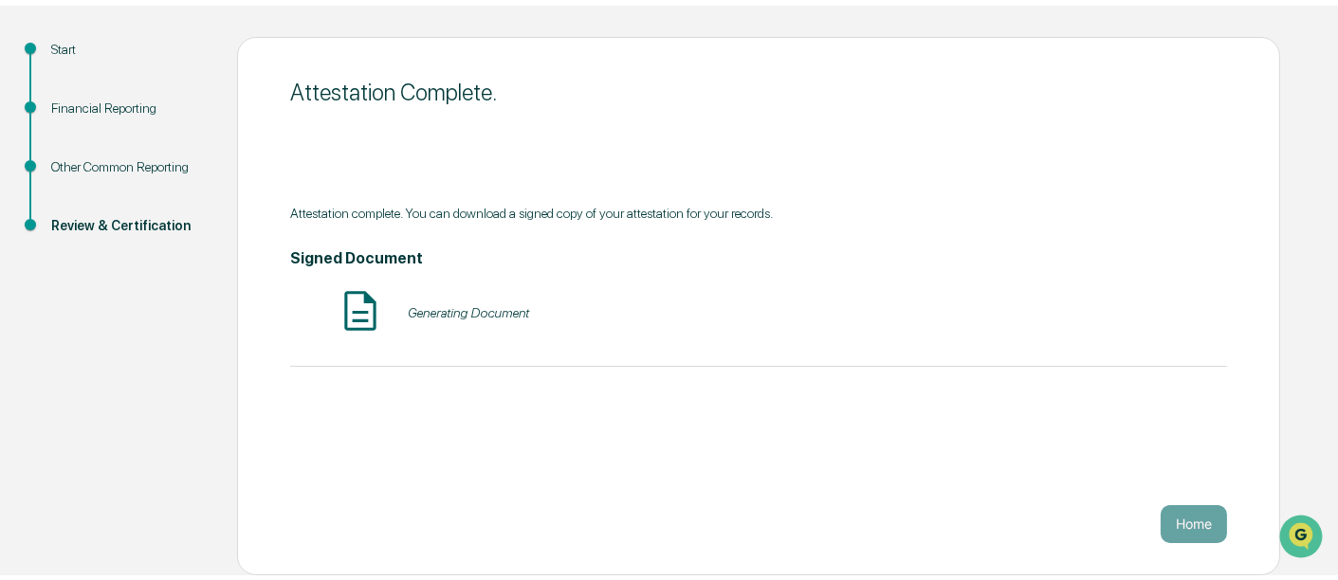
scroll to position [183, 0]
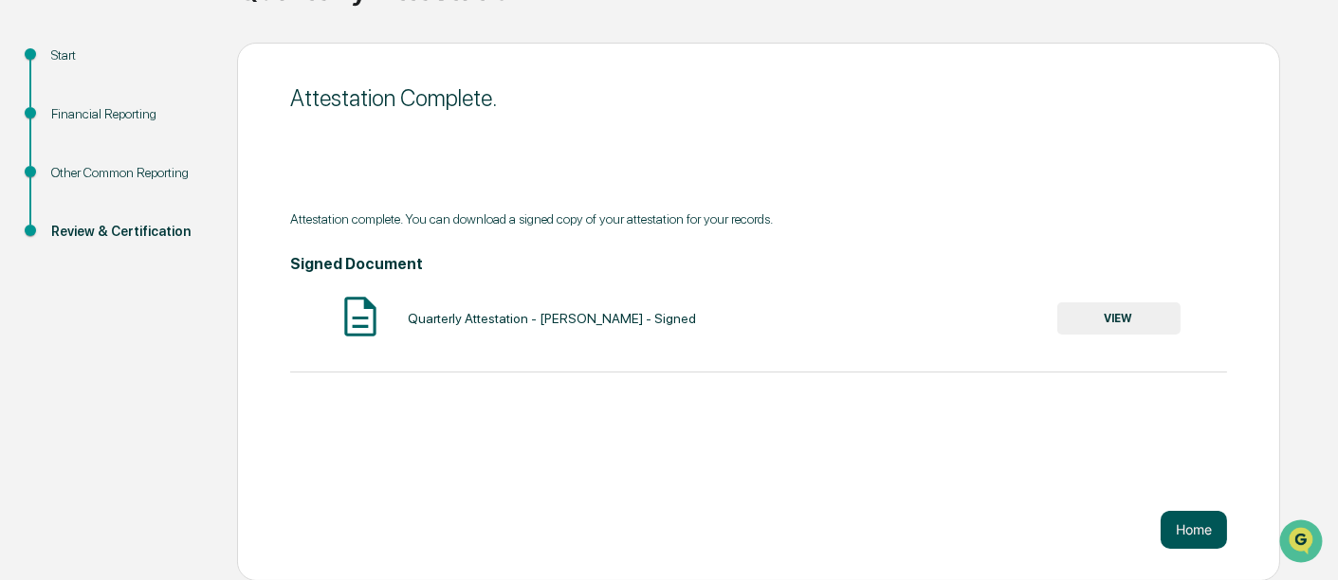
click at [1197, 533] on button "Home" at bounding box center [1193, 530] width 66 height 38
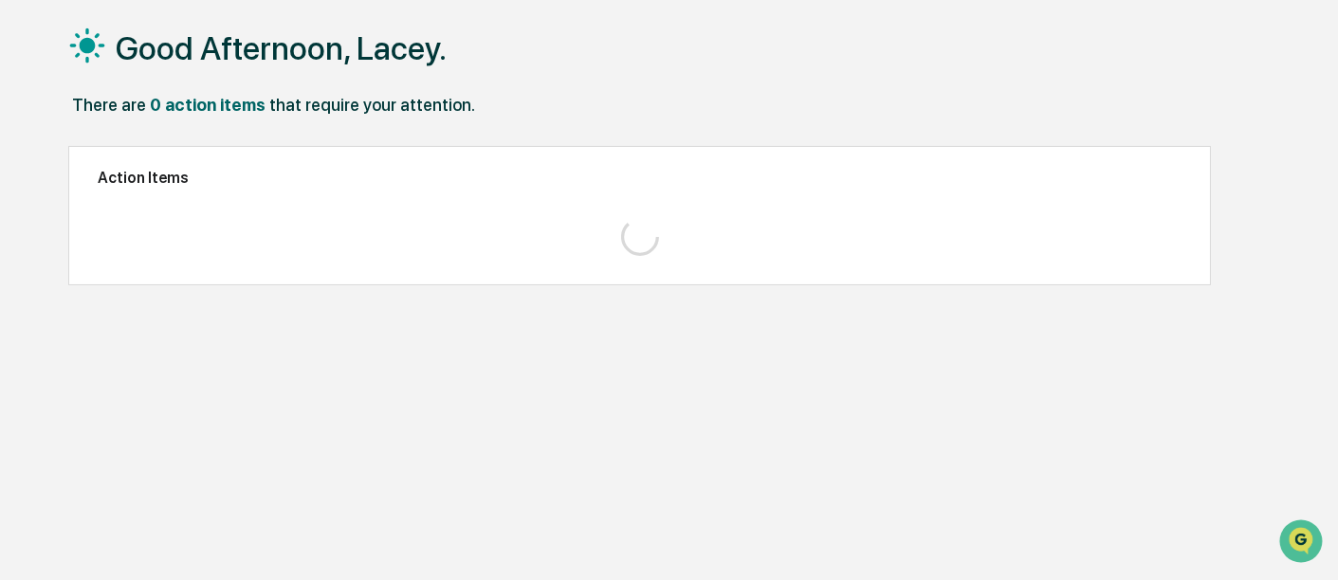
scroll to position [89, 0]
